Goal: Information Seeking & Learning: Learn about a topic

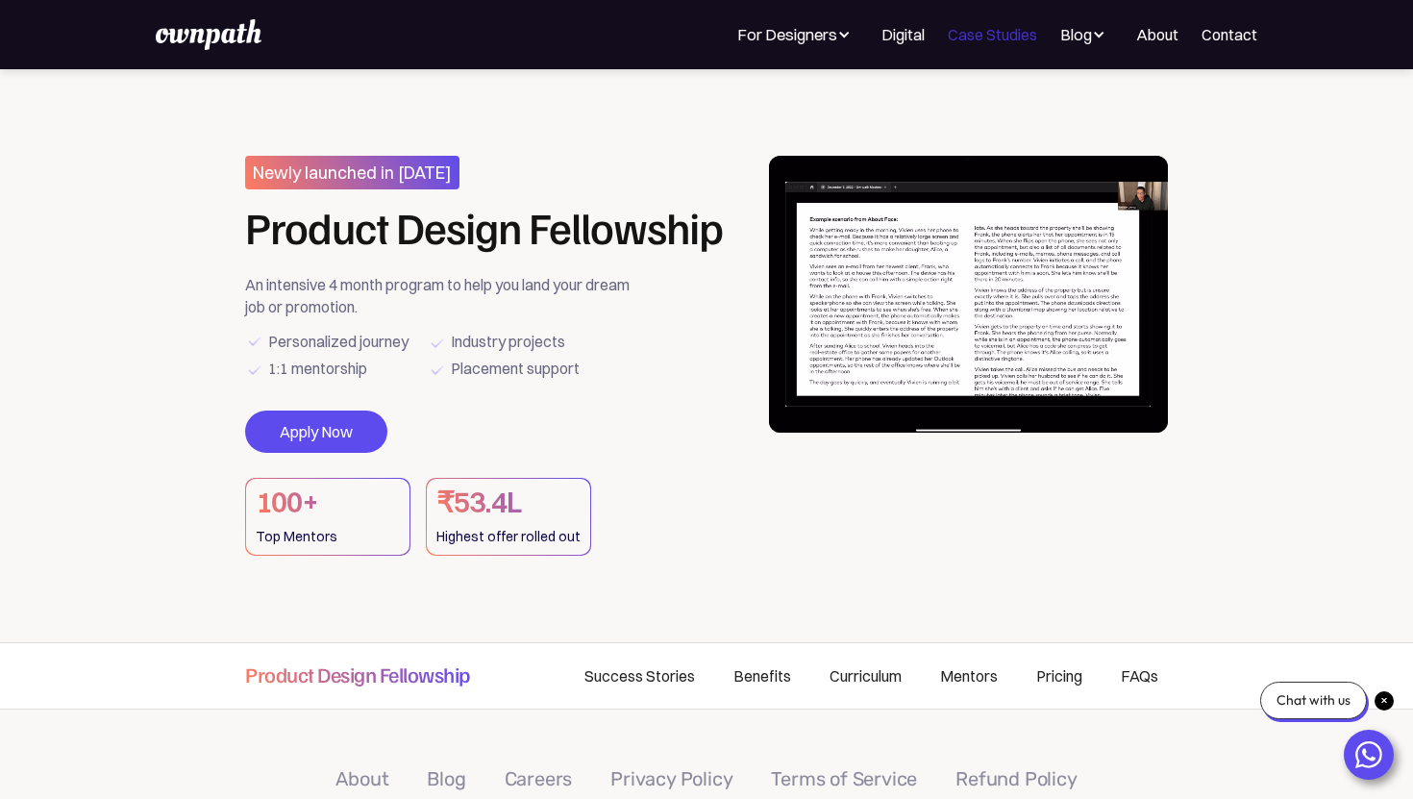
click at [1017, 37] on link "Case Studies" at bounding box center [992, 34] width 89 height 23
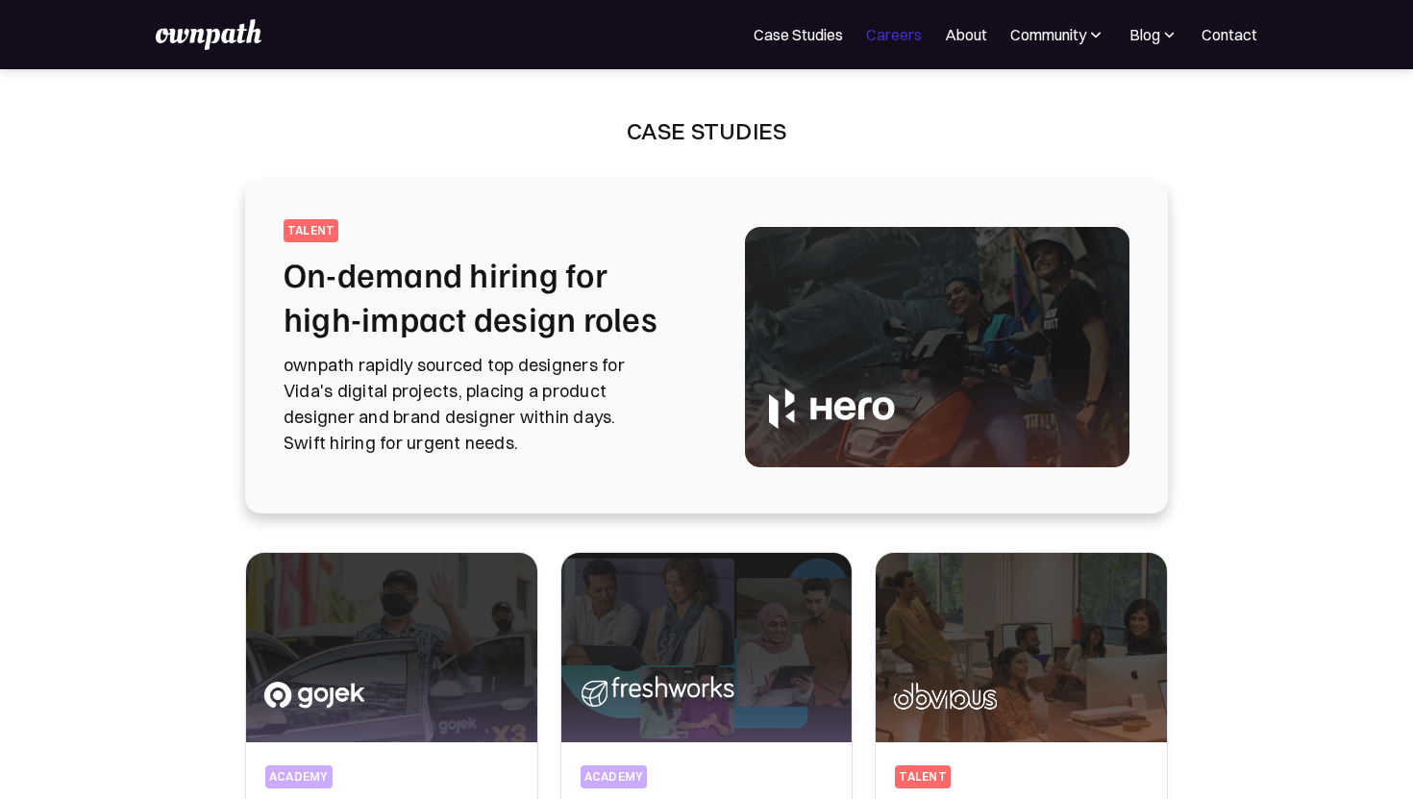
click at [879, 34] on link "Careers" at bounding box center [894, 34] width 56 height 23
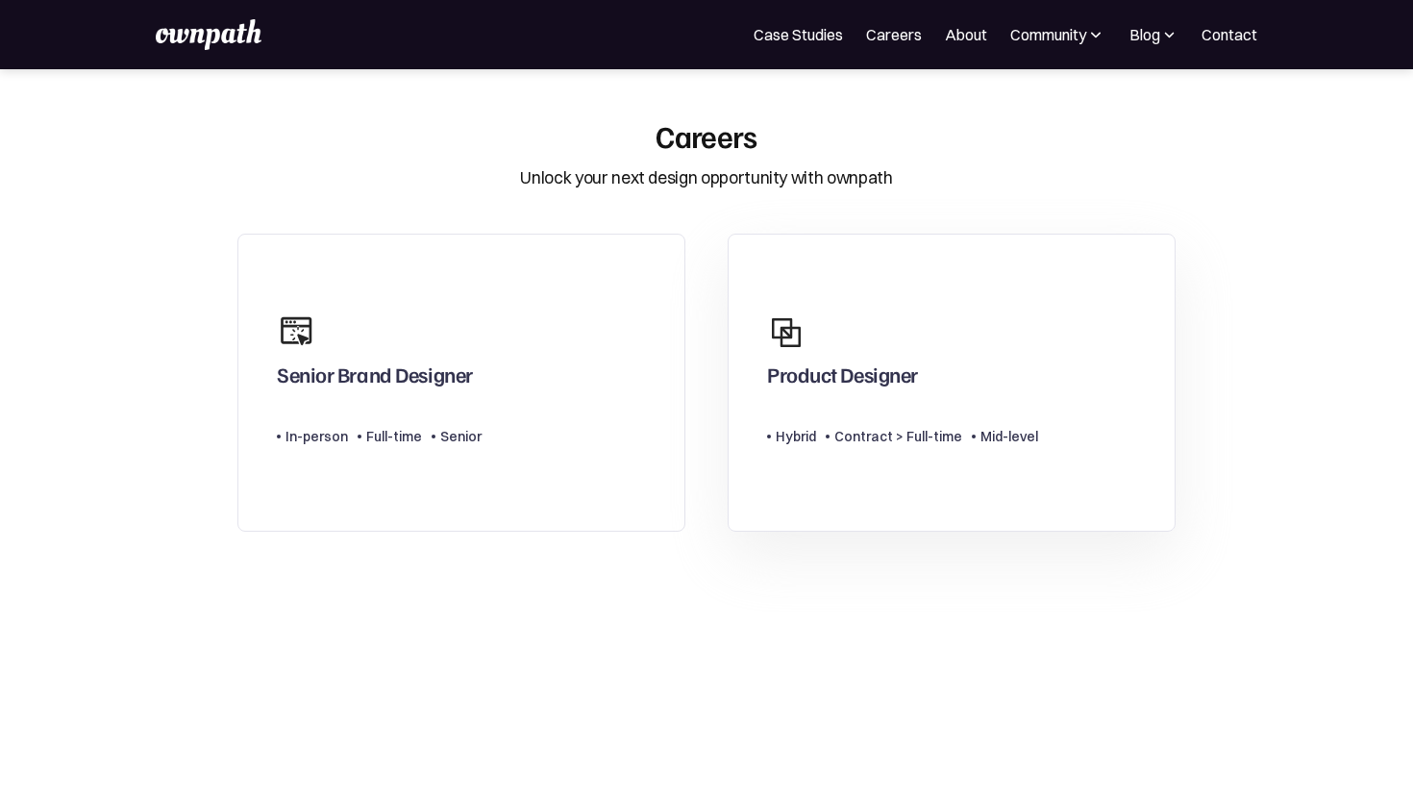
click at [857, 383] on div "Product Designer" at bounding box center [842, 378] width 151 height 35
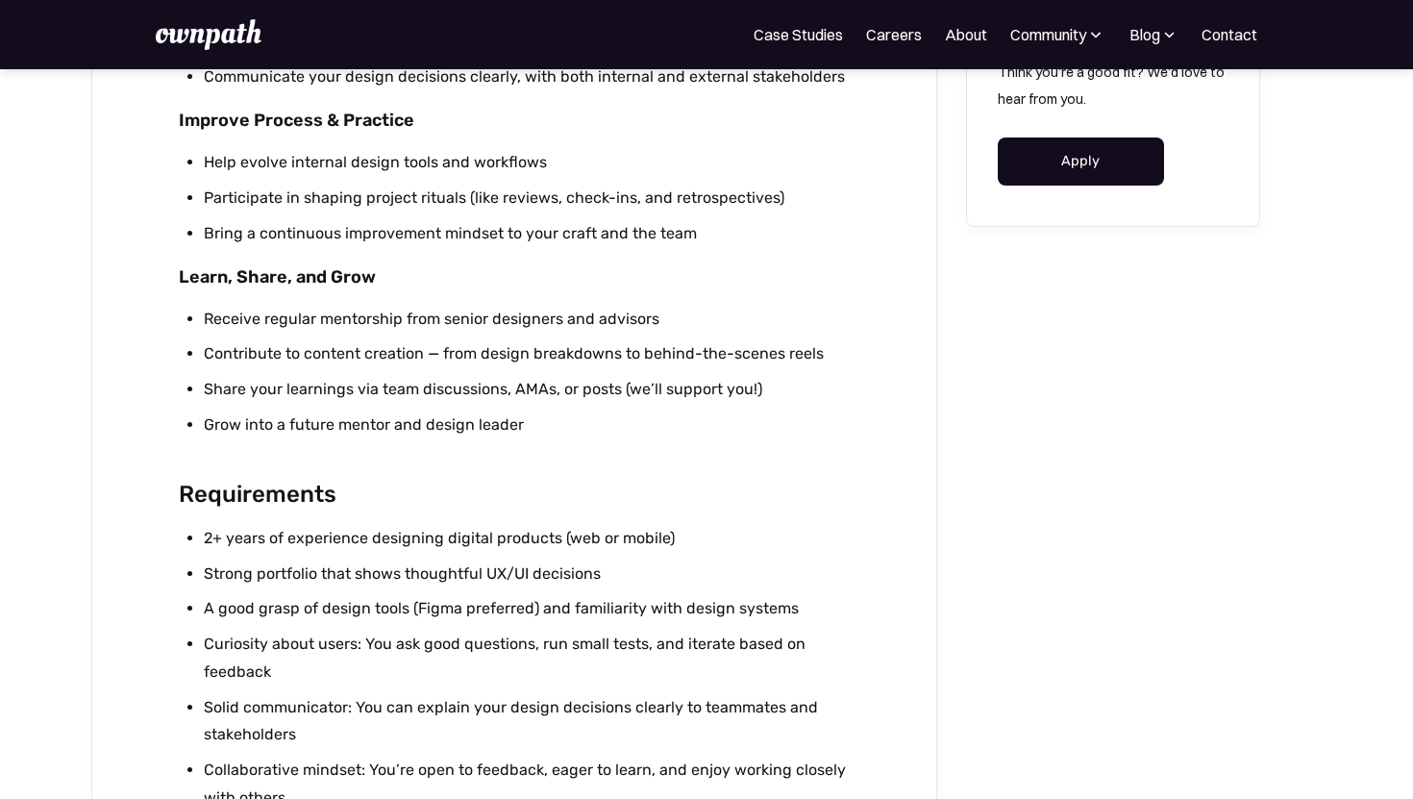
scroll to position [1495, 0]
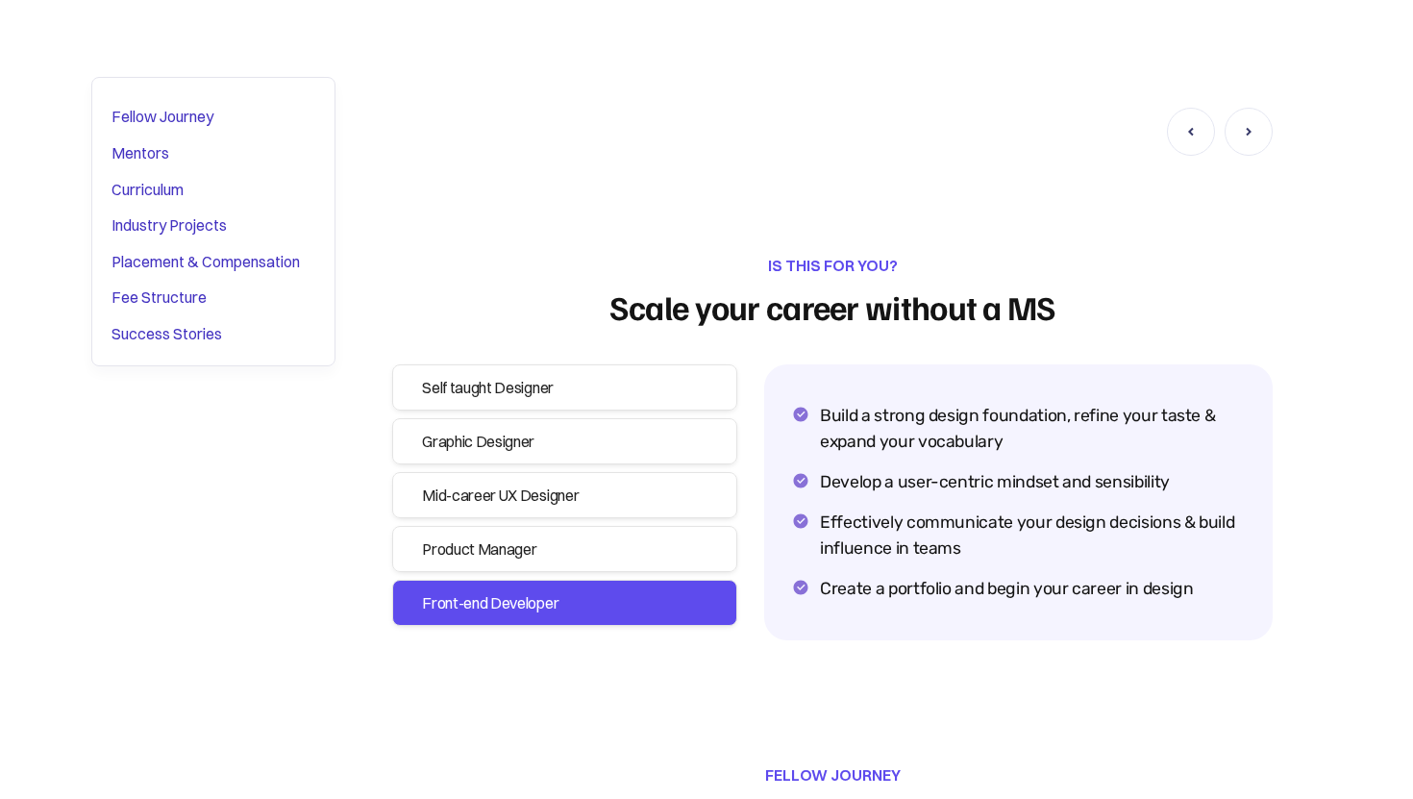
scroll to position [2330, 0]
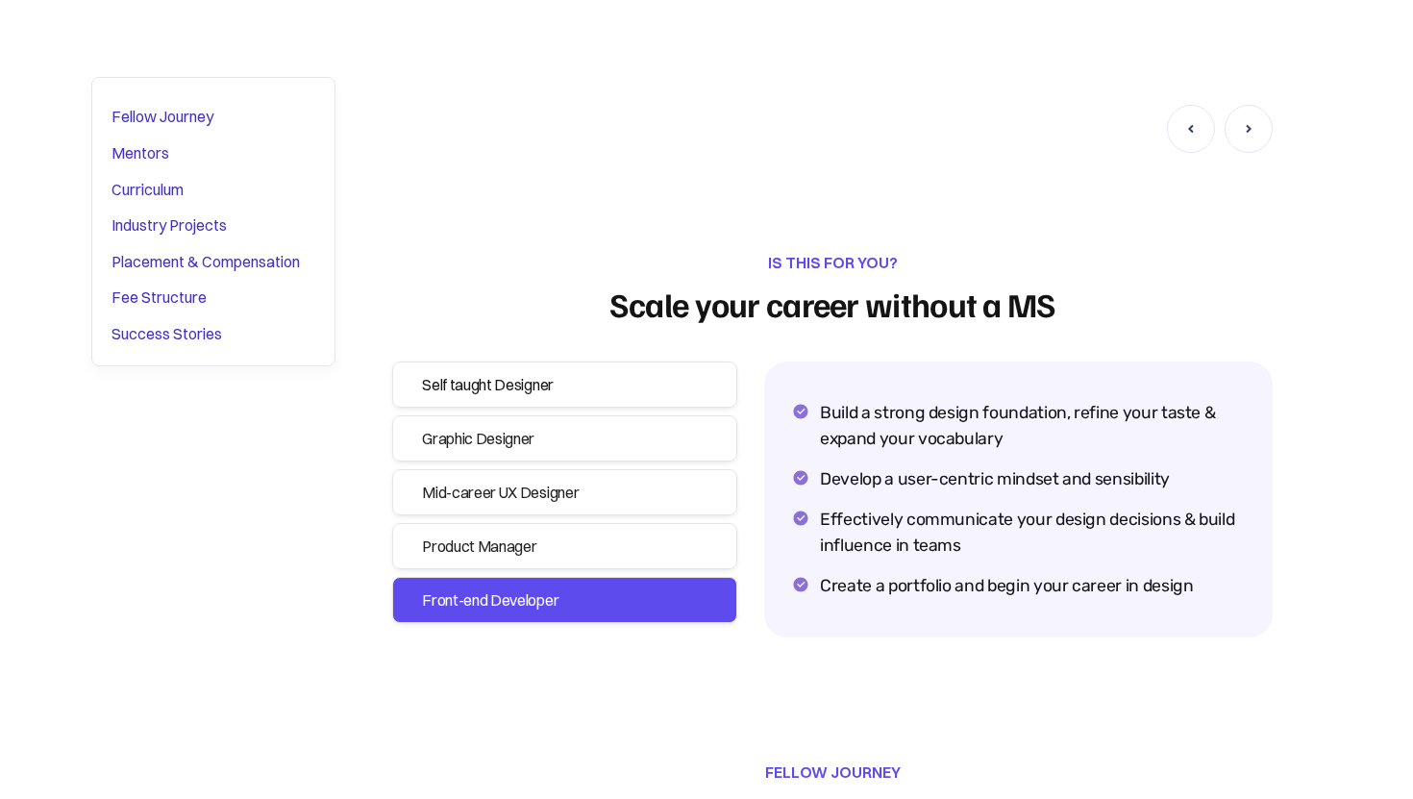
click at [462, 392] on div "Self taught Designer" at bounding box center [564, 384] width 285 height 27
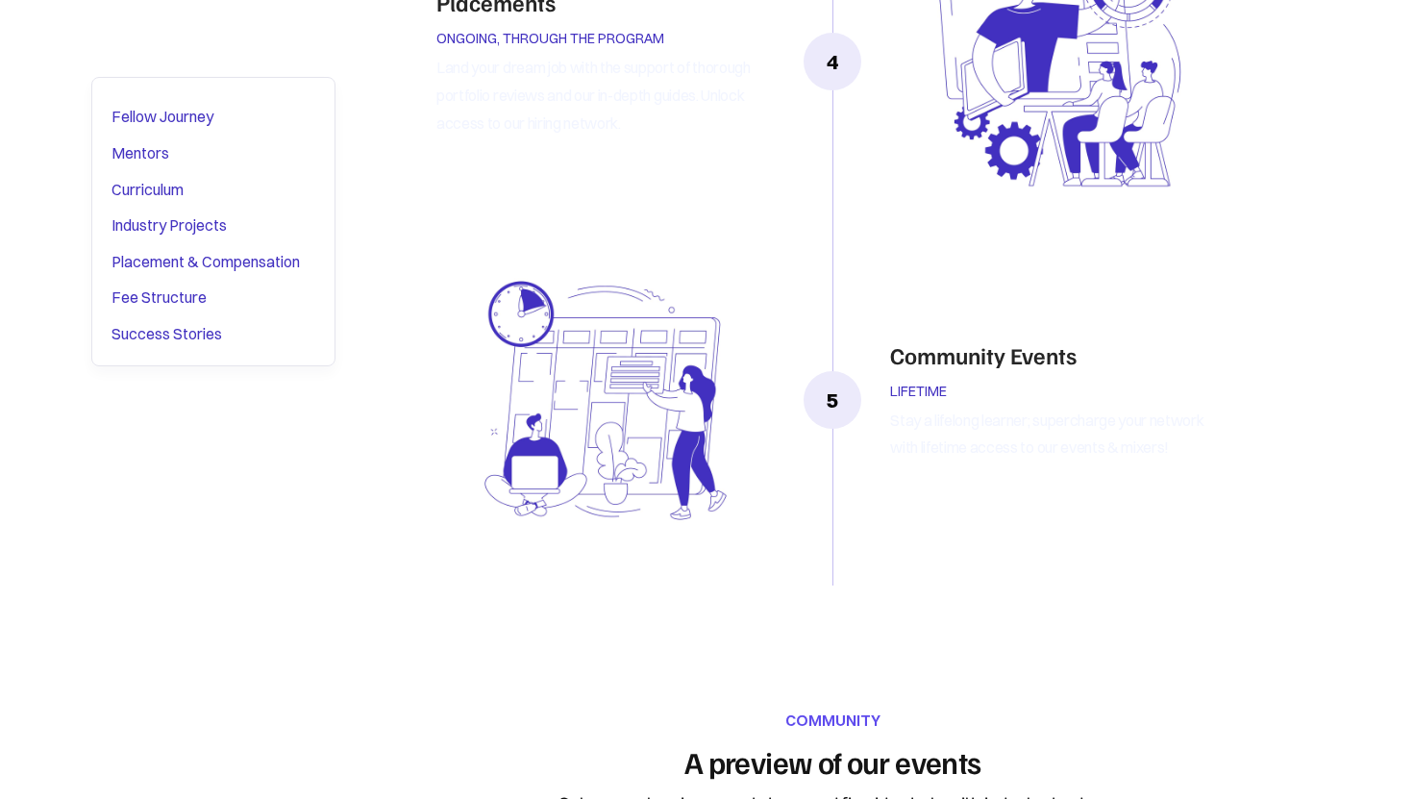
scroll to position [4406, 0]
click at [227, 226] on div "Industry Projects" at bounding box center [168, 225] width 115 height 25
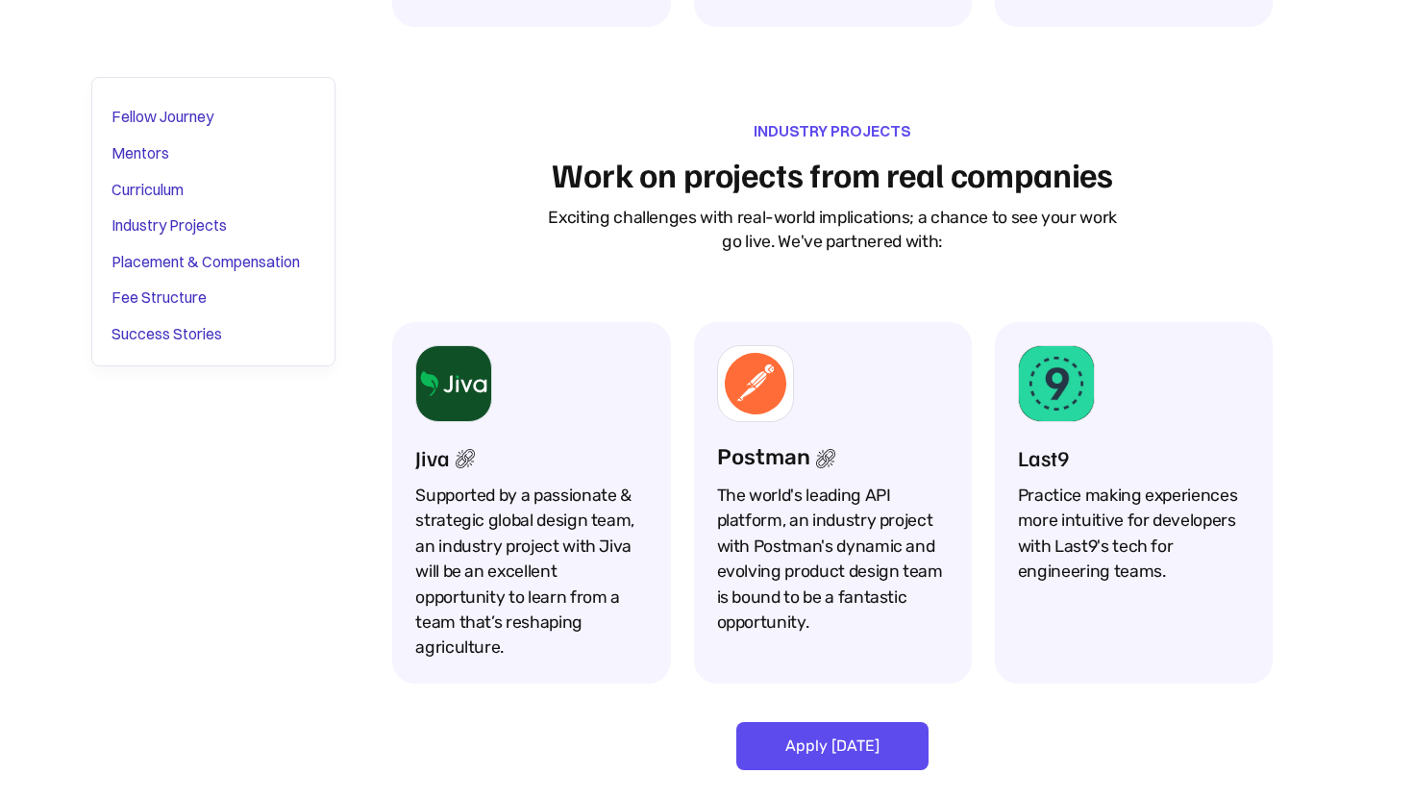
scroll to position [8968, 0]
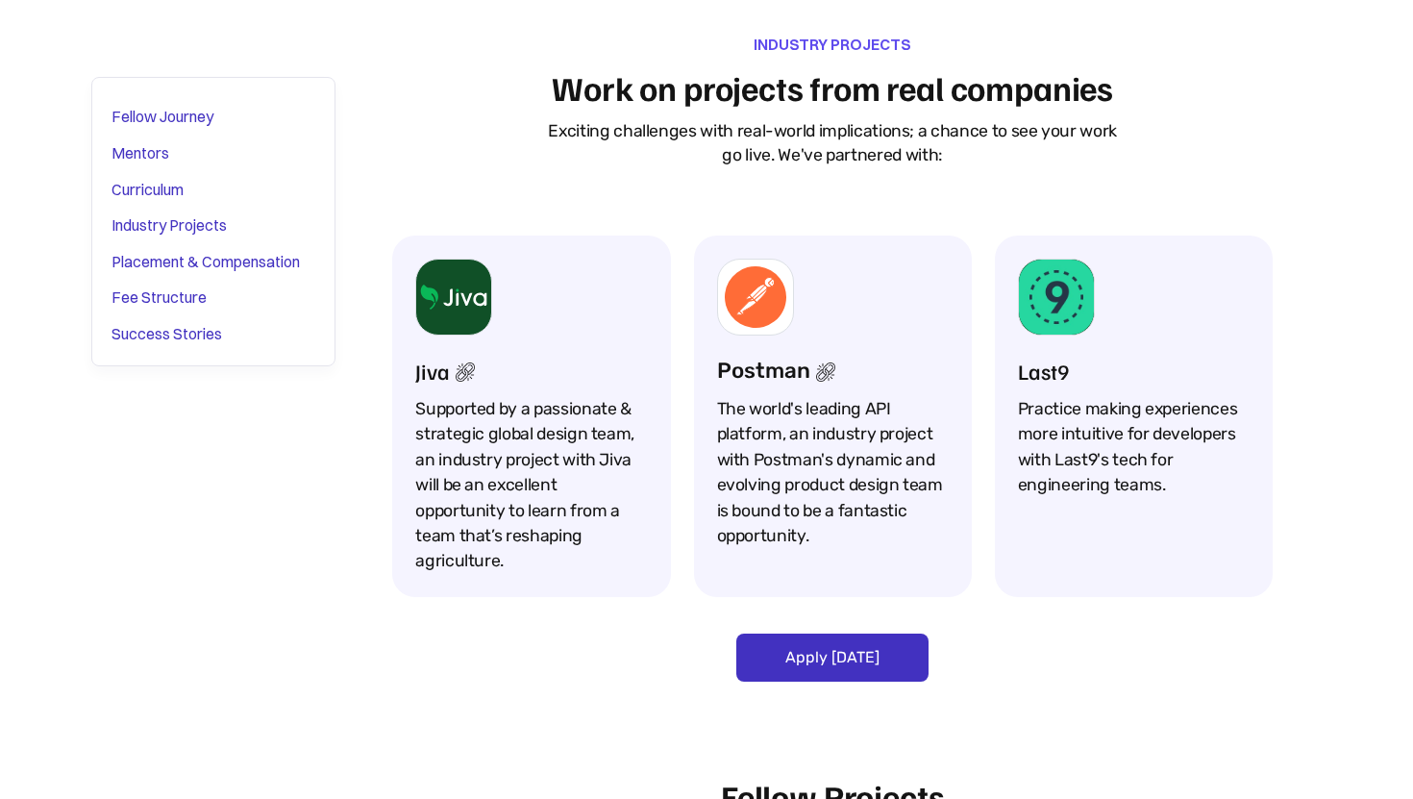
click at [833, 633] on link "Apply today" at bounding box center [832, 657] width 192 height 48
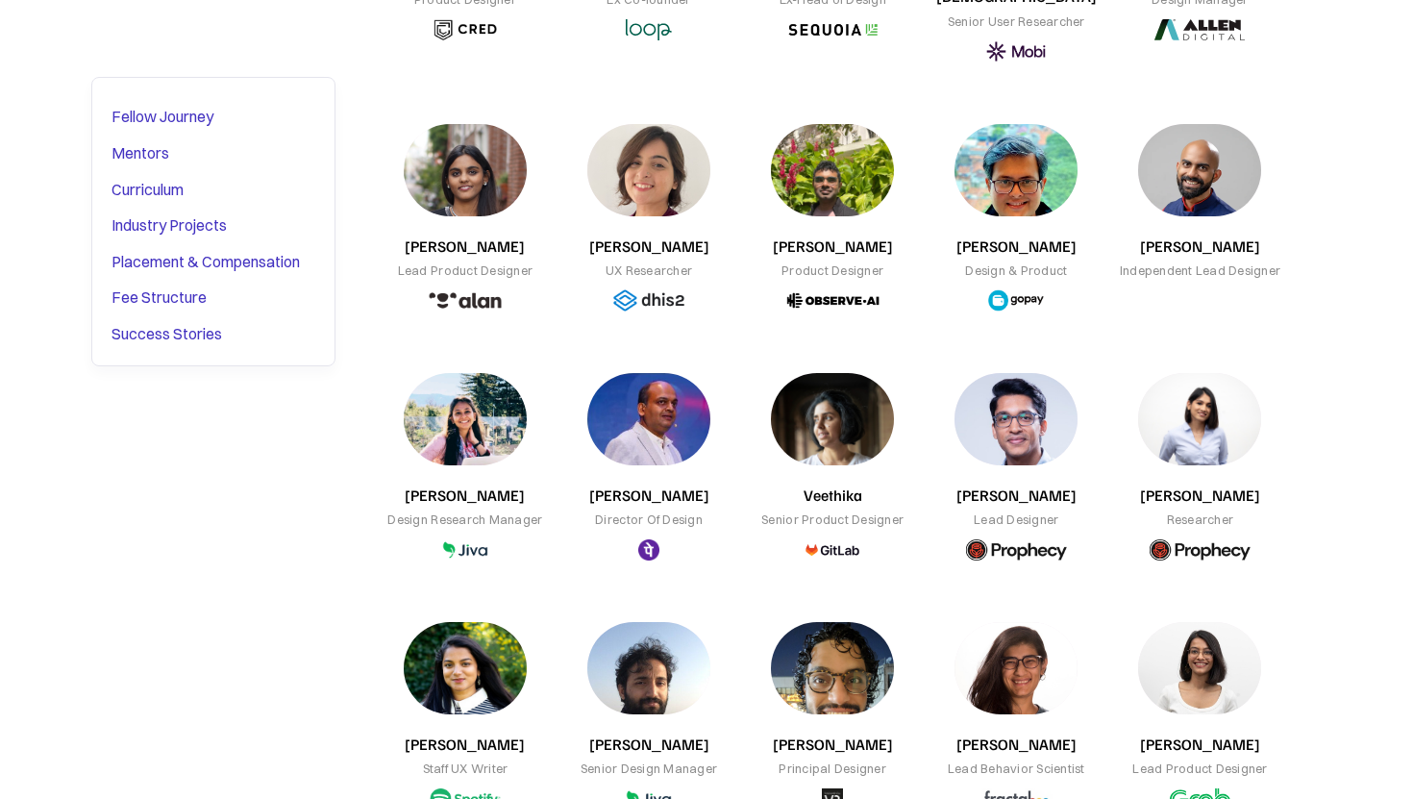
scroll to position [6155, 0]
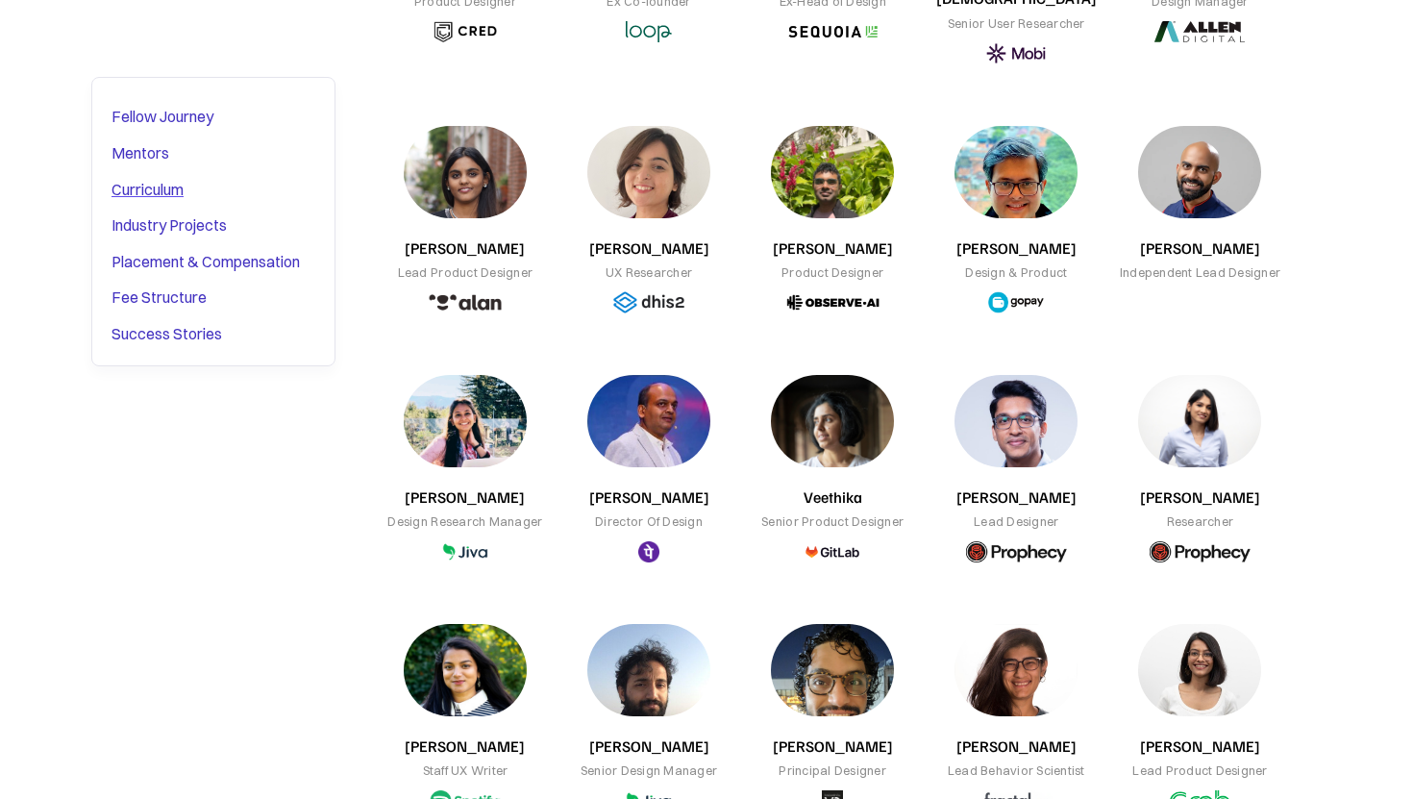
click at [160, 183] on div "Curriculum" at bounding box center [147, 189] width 72 height 25
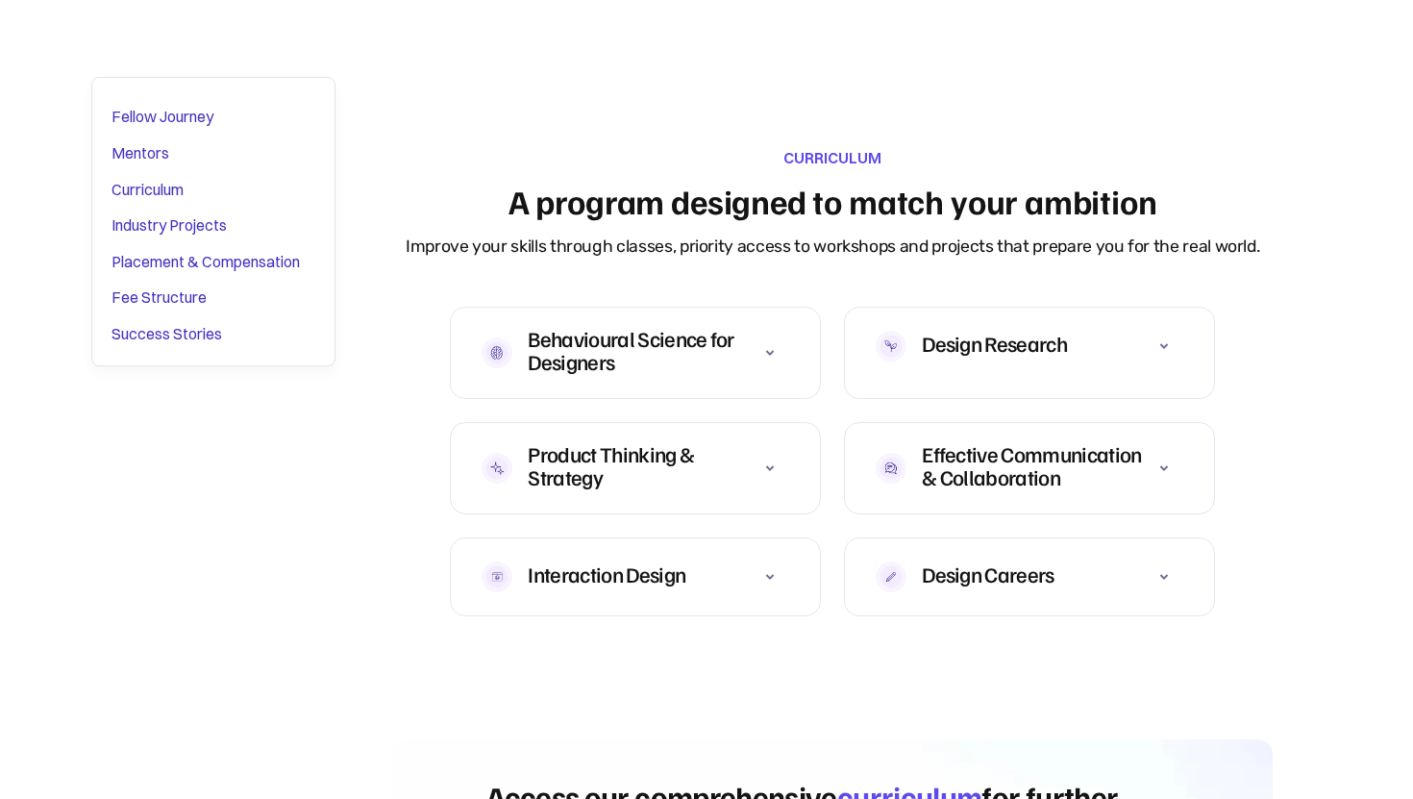
scroll to position [7256, 0]
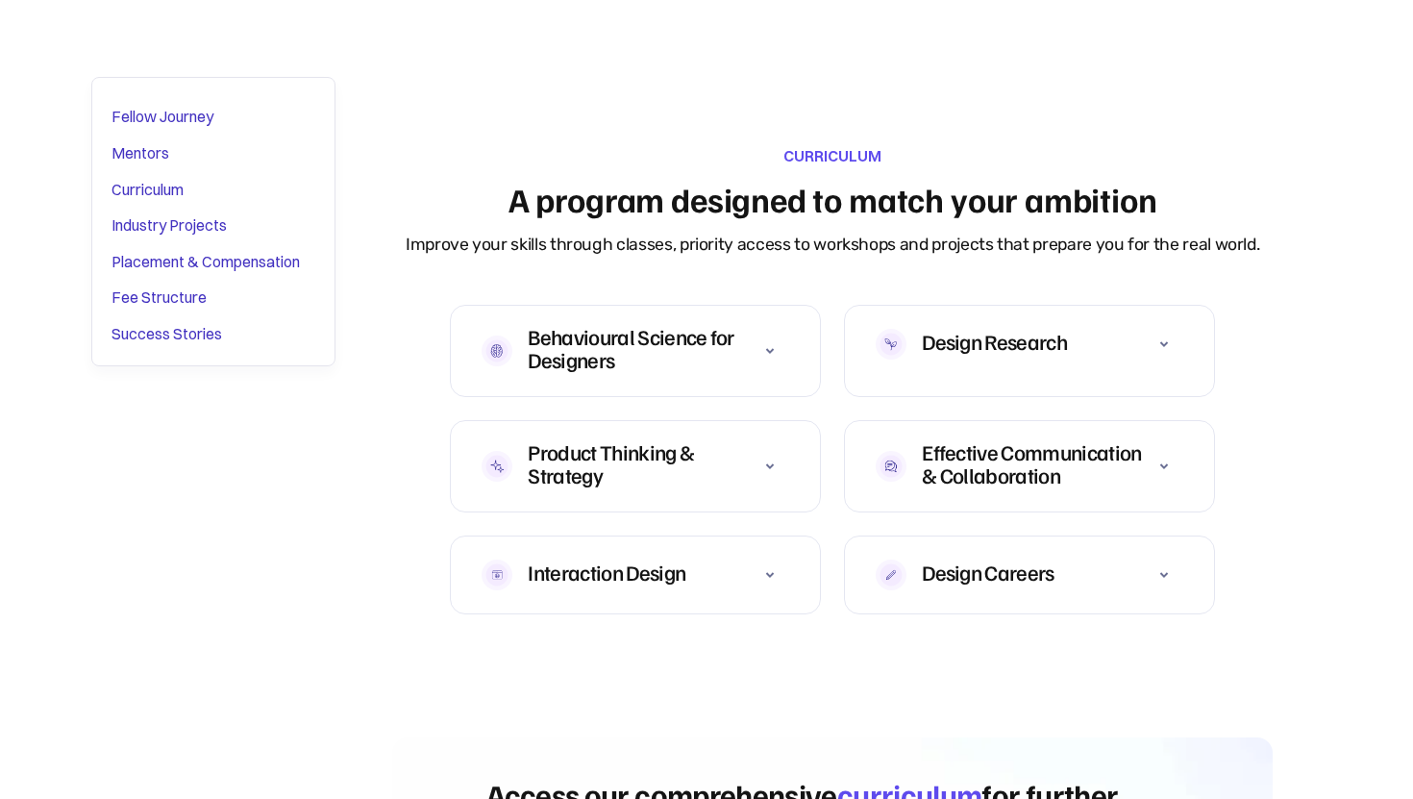
click at [769, 563] on icon at bounding box center [769, 574] width 23 height 23
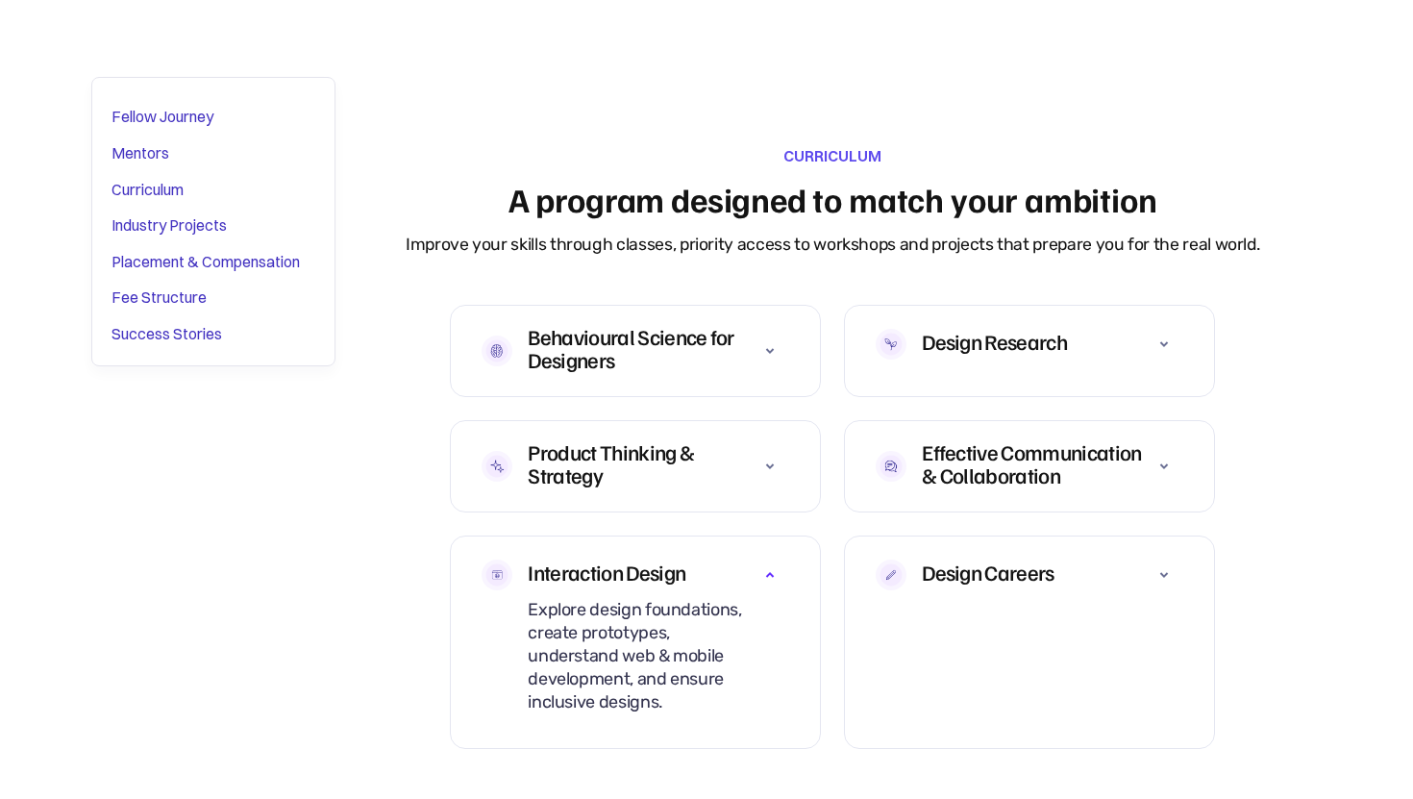
click at [1163, 333] on icon at bounding box center [1163, 344] width 23 height 23
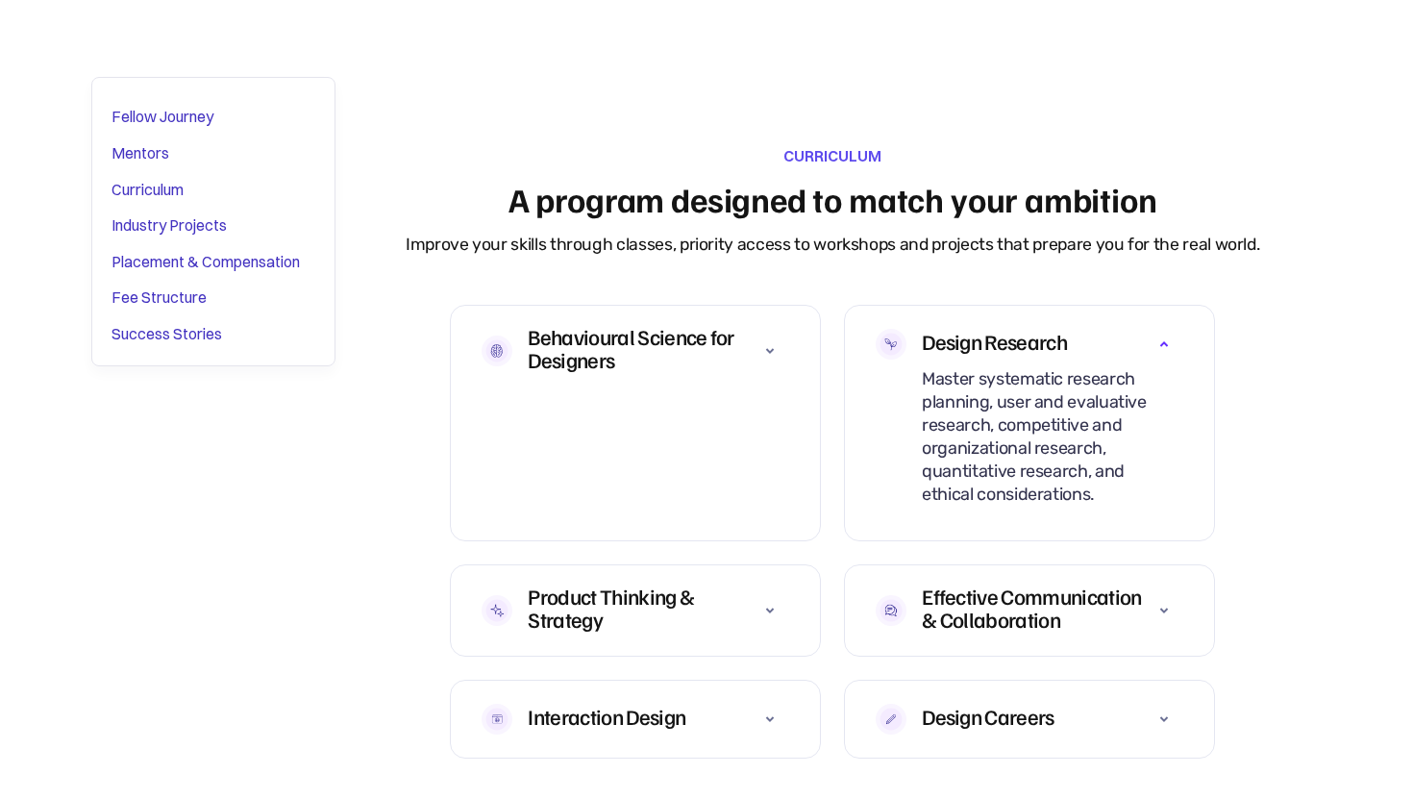
click at [1163, 599] on icon at bounding box center [1163, 610] width 23 height 23
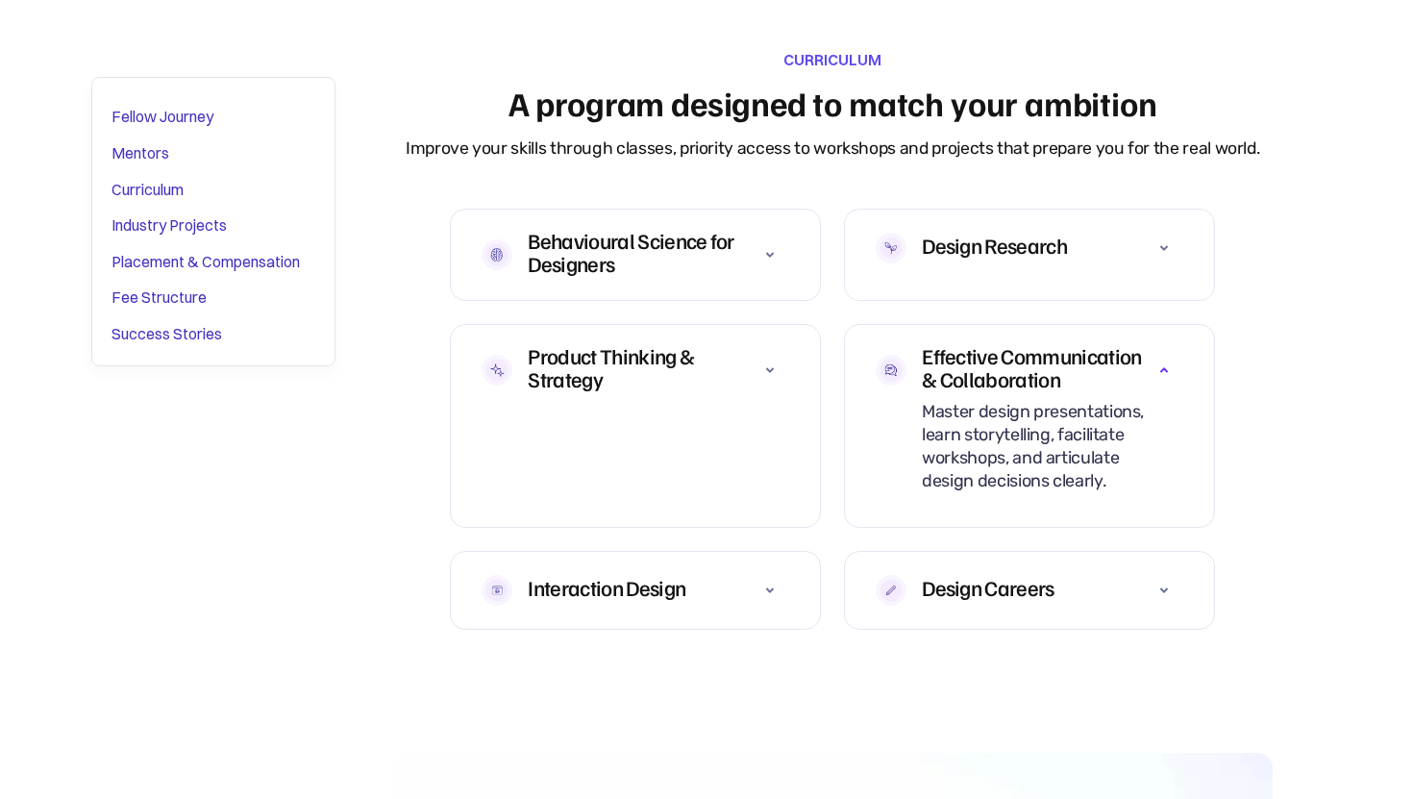
scroll to position [7379, 0]
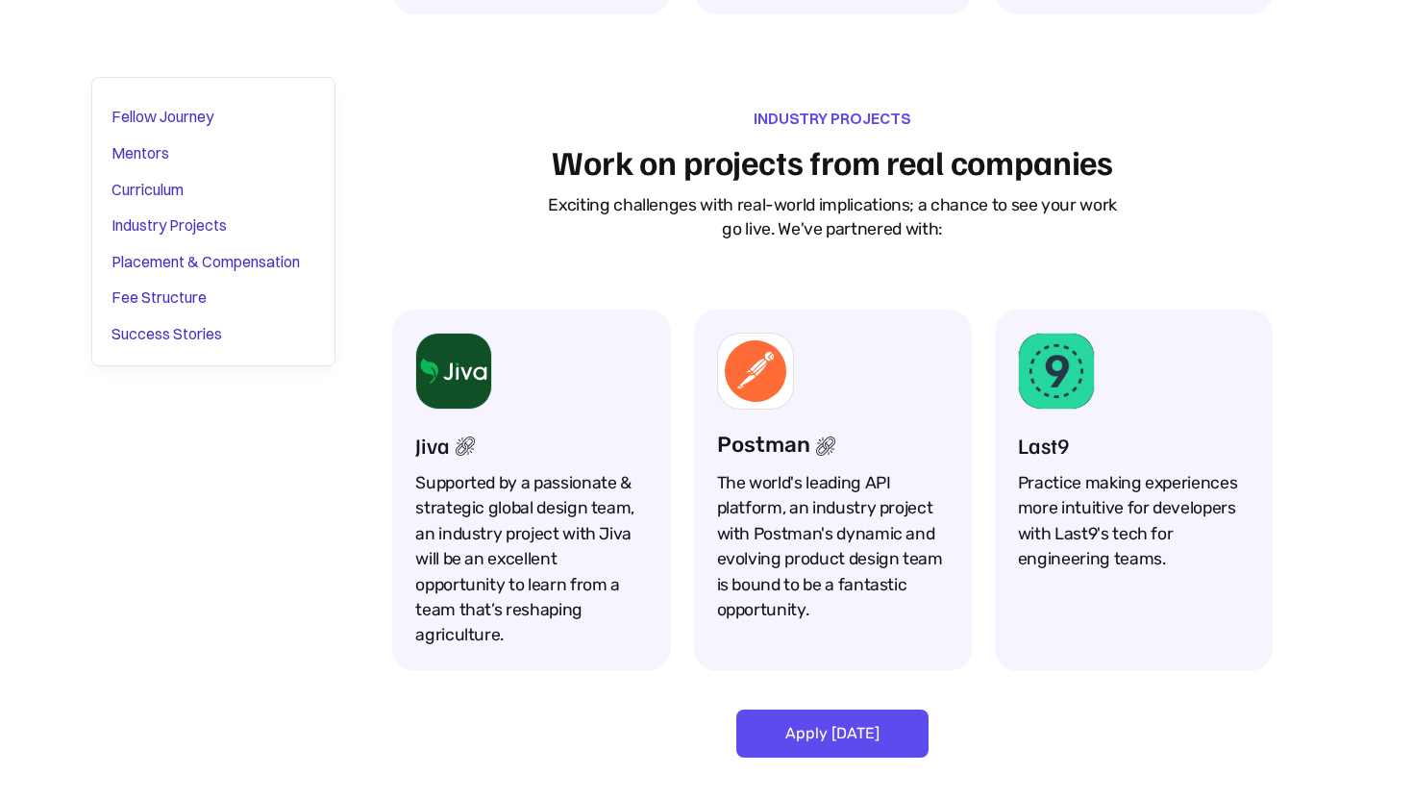
scroll to position [4406, 0]
